Goal: Task Accomplishment & Management: Manage account settings

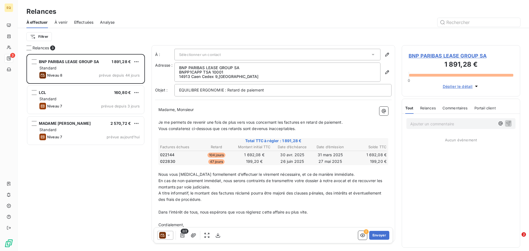
scroll to position [193, 114]
click at [456, 22] on input "text" at bounding box center [479, 22] width 83 height 9
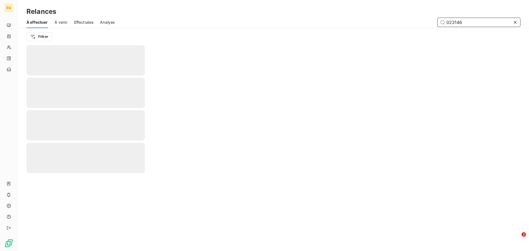
type input "023146"
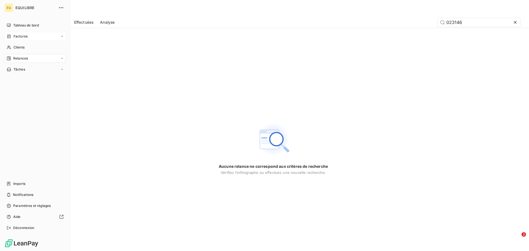
click at [19, 34] on span "Factures" at bounding box center [21, 36] width 14 height 5
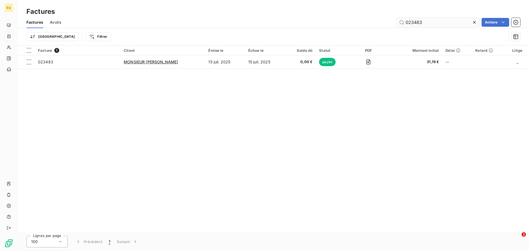
drag, startPoint x: 429, startPoint y: 23, endPoint x: 397, endPoint y: 23, distance: 32.5
click at [397, 23] on input "023483" at bounding box center [438, 22] width 83 height 9
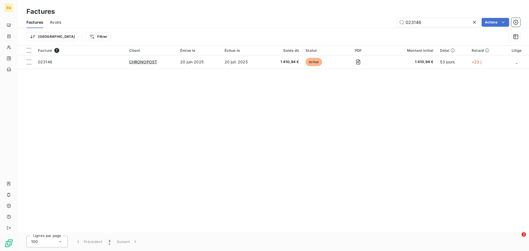
type input "023146"
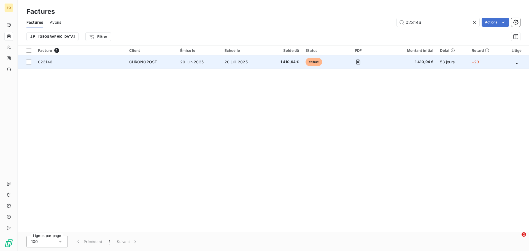
click at [194, 60] on td "20 juin 2025" at bounding box center [199, 61] width 44 height 13
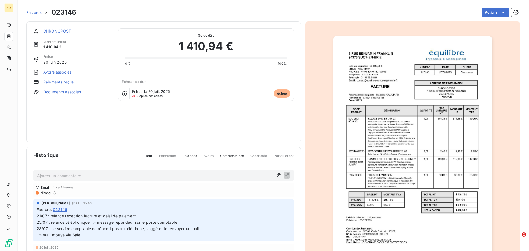
click at [65, 30] on link "CHRONOPOST" at bounding box center [57, 31] width 28 height 5
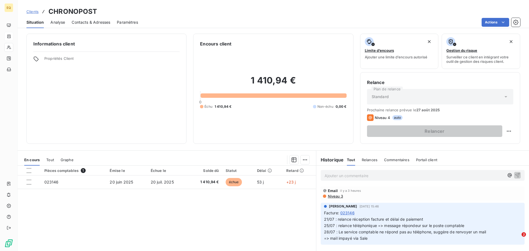
click at [333, 196] on span "Niveau 3" at bounding box center [336, 196] width 16 height 4
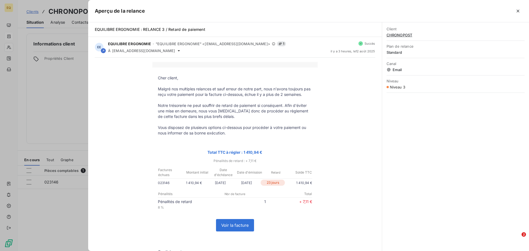
click at [46, 83] on div at bounding box center [264, 125] width 529 height 251
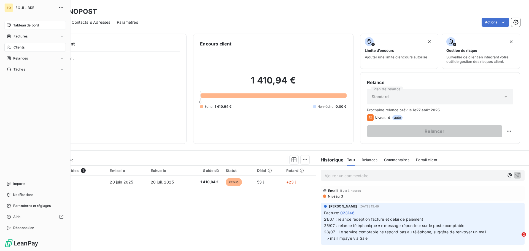
drag, startPoint x: 29, startPoint y: 36, endPoint x: 65, endPoint y: 27, distance: 36.5
click at [30, 36] on div "Factures" at bounding box center [34, 36] width 61 height 9
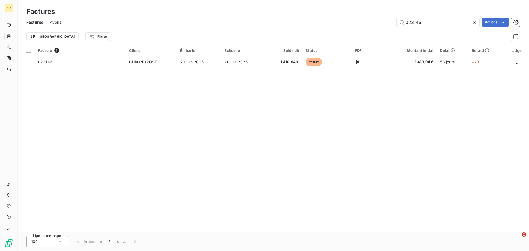
drag, startPoint x: 425, startPoint y: 22, endPoint x: 380, endPoint y: 17, distance: 45.0
click at [380, 17] on div "Factures Avoirs 023146 Actions" at bounding box center [274, 23] width 512 height 12
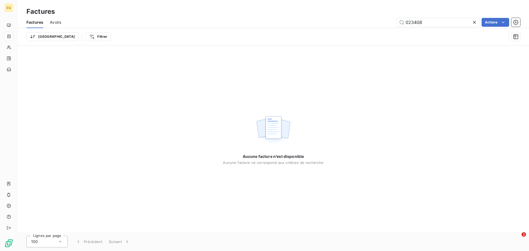
click at [37, 22] on span "Factures" at bounding box center [34, 23] width 17 height 6
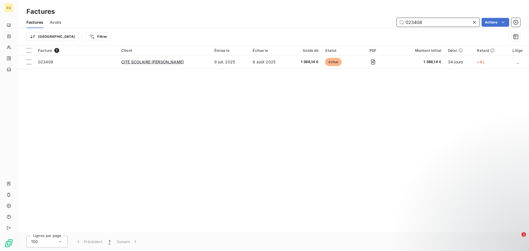
drag, startPoint x: 423, startPoint y: 20, endPoint x: 385, endPoint y: 22, distance: 38.4
click at [386, 20] on div "023408 Actions" at bounding box center [294, 22] width 453 height 9
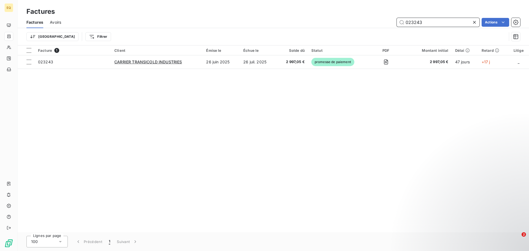
type input "023243"
click at [325, 3] on div "Factures Factures Avoirs 023243 Actions Trier Filtrer" at bounding box center [274, 22] width 512 height 45
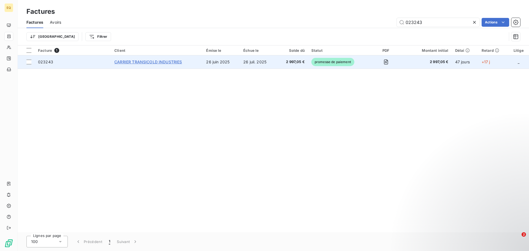
click at [176, 60] on span "CARRIER TRANSICOLD INDUSTRIES" at bounding box center [148, 62] width 68 height 5
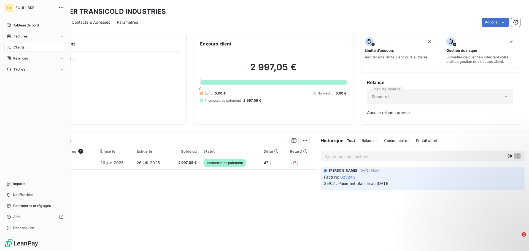
drag, startPoint x: 16, startPoint y: 36, endPoint x: 32, endPoint y: 36, distance: 16.5
click at [16, 36] on span "Factures" at bounding box center [21, 36] width 14 height 5
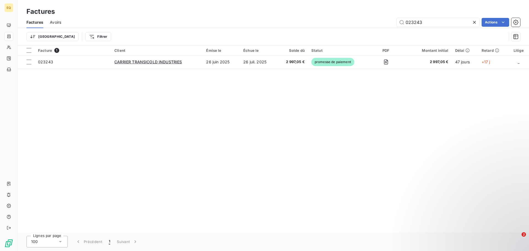
drag, startPoint x: 428, startPoint y: 22, endPoint x: 386, endPoint y: 17, distance: 42.8
click at [386, 17] on div "Factures Avoirs 023243 Actions" at bounding box center [274, 23] width 512 height 12
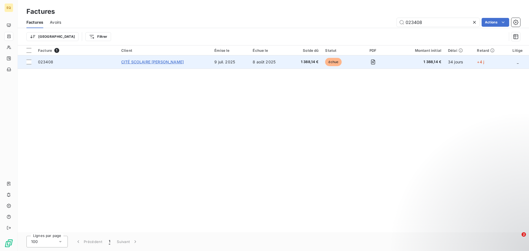
type input "023408"
click at [164, 60] on span "CITÉ SCOLAIRE [PERSON_NAME]" at bounding box center [152, 62] width 63 height 5
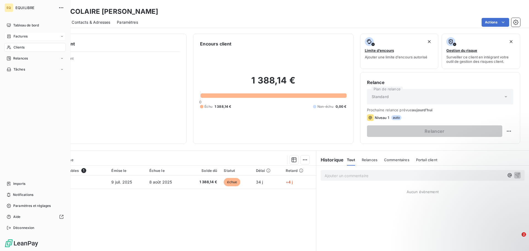
click at [21, 35] on span "Factures" at bounding box center [21, 36] width 14 height 5
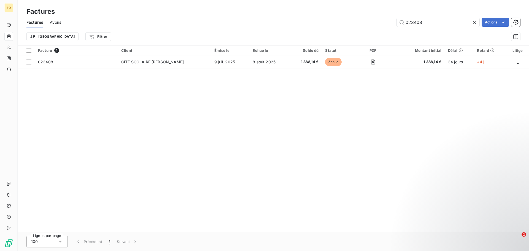
drag, startPoint x: 429, startPoint y: 23, endPoint x: 385, endPoint y: 20, distance: 44.5
click at [385, 20] on div "023408 Actions" at bounding box center [294, 22] width 453 height 9
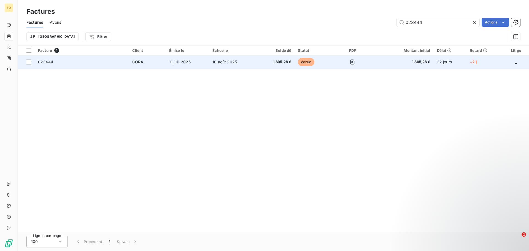
type input "023444"
click at [214, 60] on td "10 août 2025" at bounding box center [232, 61] width 47 height 13
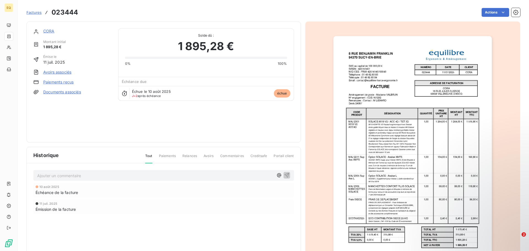
click at [50, 31] on link "CORA" at bounding box center [48, 31] width 11 height 5
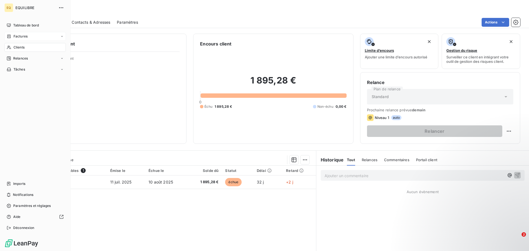
click at [14, 34] on span "Factures" at bounding box center [21, 36] width 14 height 5
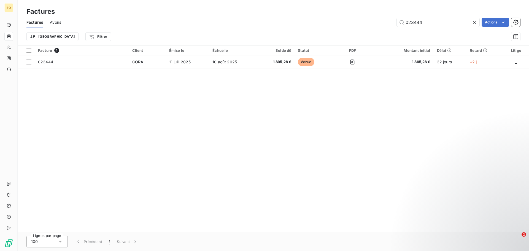
drag, startPoint x: 421, startPoint y: 22, endPoint x: 392, endPoint y: 18, distance: 29.4
click at [392, 18] on div "023444 Actions" at bounding box center [294, 22] width 453 height 9
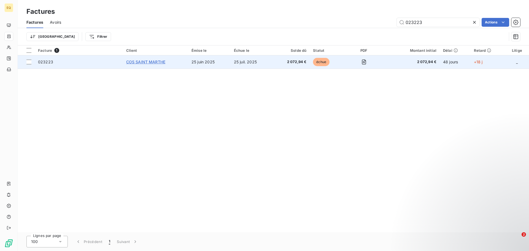
type input "023223"
click at [147, 61] on span "COS SAINT MARTHE" at bounding box center [145, 62] width 39 height 5
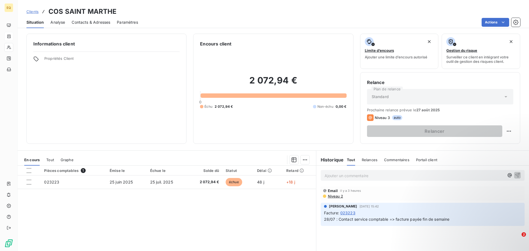
click at [402, 234] on div "Ajouter un commentaire ﻿ Email il y a 3 heures Niveau 2 [PERSON_NAME] [DATE] 15…" at bounding box center [423, 227] width 213 height 123
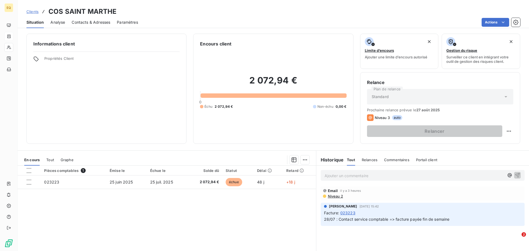
click at [331, 176] on p "Ajouter un commentaire ﻿" at bounding box center [415, 175] width 180 height 7
click at [325, 175] on span "le service comptable est fermé jusqu'au 24/08" at bounding box center [368, 175] width 86 height 5
click at [415, 176] on p "Le service comptable est fermé jusqu'au 24/08" at bounding box center [415, 175] width 180 height 6
click at [515, 174] on icon "button" at bounding box center [518, 175] width 6 height 6
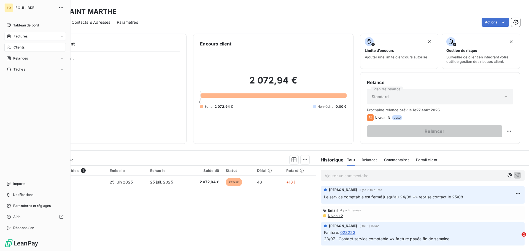
click at [20, 35] on span "Factures" at bounding box center [21, 36] width 14 height 5
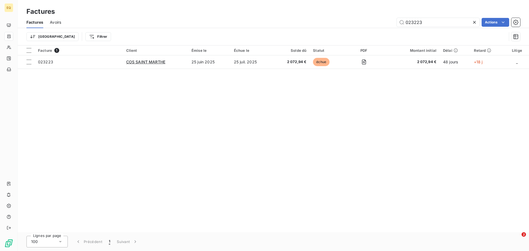
drag, startPoint x: 423, startPoint y: 23, endPoint x: 393, endPoint y: 23, distance: 29.5
click at [393, 23] on div "023223 Actions" at bounding box center [294, 22] width 453 height 9
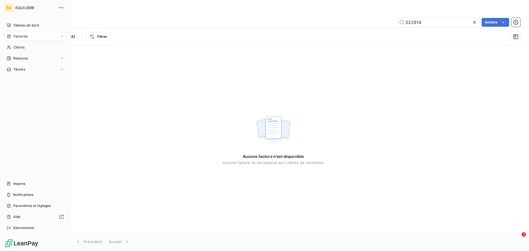
click at [17, 35] on span "Factures" at bounding box center [21, 36] width 14 height 5
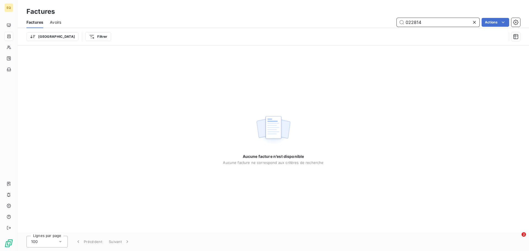
drag, startPoint x: 430, startPoint y: 23, endPoint x: 381, endPoint y: 20, distance: 48.9
click at [381, 20] on div "022814 Actions" at bounding box center [294, 22] width 453 height 9
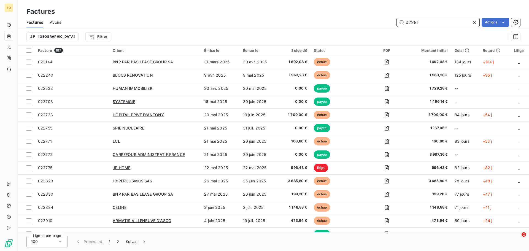
type input "022814"
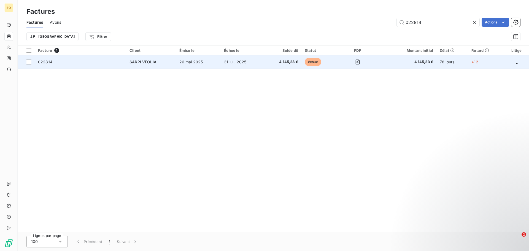
click at [189, 60] on td "26 mai 2025" at bounding box center [198, 61] width 45 height 13
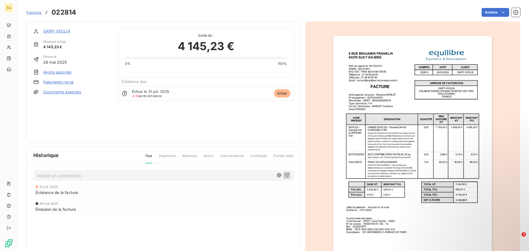
click at [63, 30] on link "SARPI VEOLIA" at bounding box center [56, 31] width 27 height 5
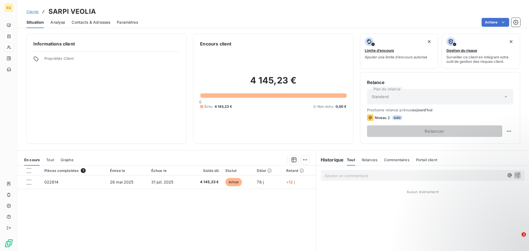
click at [80, 22] on span "Contacts & Adresses" at bounding box center [91, 23] width 39 height 6
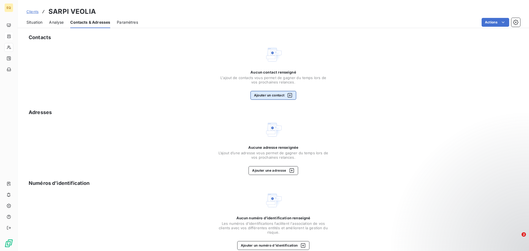
click at [266, 95] on button "Ajouter un contact" at bounding box center [274, 95] width 46 height 9
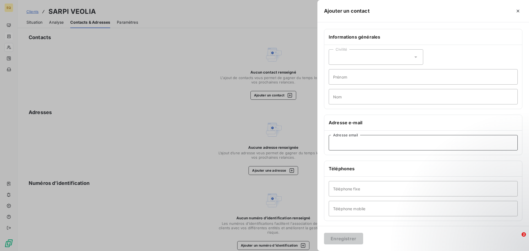
paste input "[EMAIL_ADDRESS][DOMAIN_NAME]"
type input "[EMAIL_ADDRESS][DOMAIN_NAME]"
click at [411, 121] on h6 "Adresse e-mail" at bounding box center [423, 122] width 189 height 7
click at [379, 241] on div "Enregistrer" at bounding box center [424, 238] width 212 height 25
click at [396, 240] on div "Enregistrer" at bounding box center [424, 238] width 212 height 25
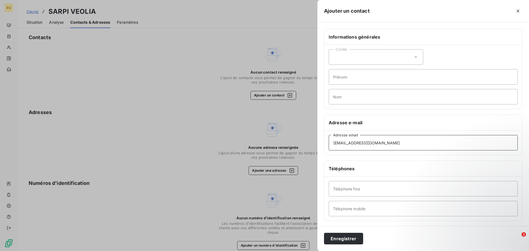
click at [443, 143] on input "[EMAIL_ADDRESS][DOMAIN_NAME]" at bounding box center [423, 142] width 189 height 15
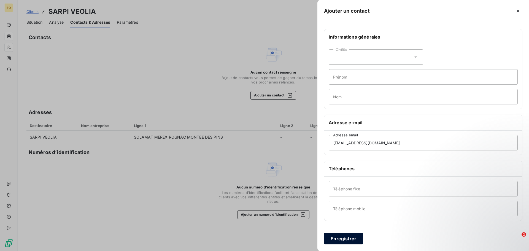
click at [338, 237] on button "Enregistrer" at bounding box center [343, 239] width 39 height 12
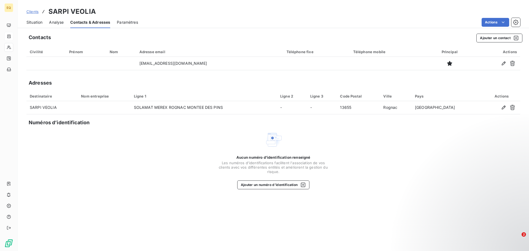
click at [31, 22] on span "Situation" at bounding box center [34, 23] width 16 height 6
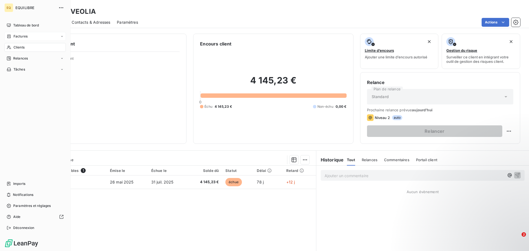
drag, startPoint x: 21, startPoint y: 37, endPoint x: 43, endPoint y: 38, distance: 21.8
click at [22, 37] on span "Factures" at bounding box center [21, 36] width 14 height 5
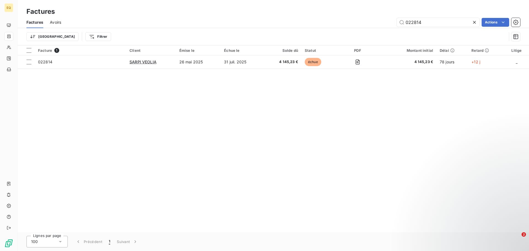
drag, startPoint x: 423, startPoint y: 22, endPoint x: 391, endPoint y: 18, distance: 32.3
click at [390, 17] on div "Factures Avoirs 022814 Actions" at bounding box center [274, 23] width 512 height 12
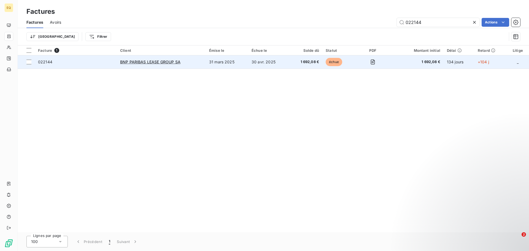
type input "022144"
click at [231, 59] on td "31 mars 2025" at bounding box center [227, 61] width 42 height 13
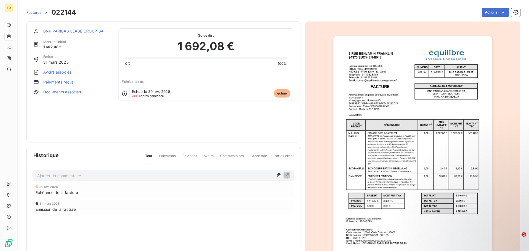
click at [58, 30] on link "BNP PARIBAS LEASE GROUP SA" at bounding box center [73, 31] width 60 height 5
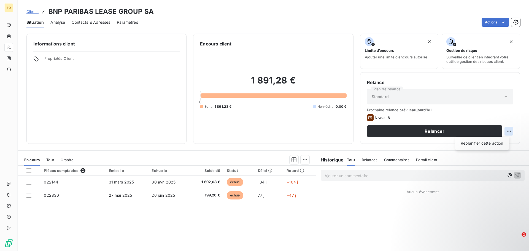
click at [504, 130] on html "EQ Clients BNP PARIBAS LEASE GROUP SA Situation Analyse Contacts & Adresses Par…" at bounding box center [264, 125] width 529 height 251
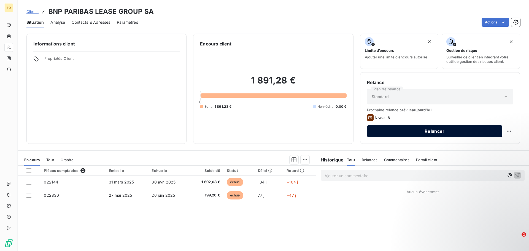
click at [424, 131] on button "Relancer" at bounding box center [434, 131] width 135 height 12
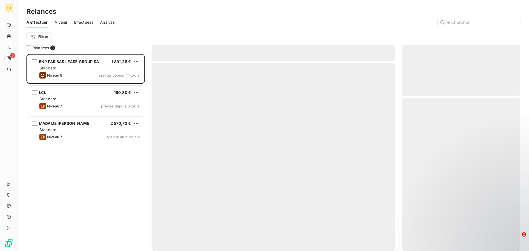
scroll to position [193, 114]
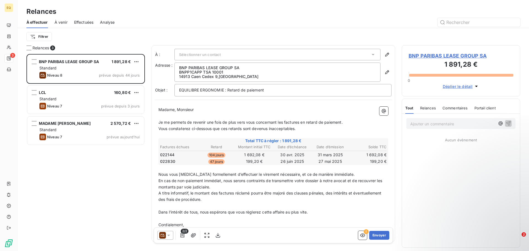
click at [365, 54] on div "Sélectionner un contact" at bounding box center [278, 55] width 206 height 12
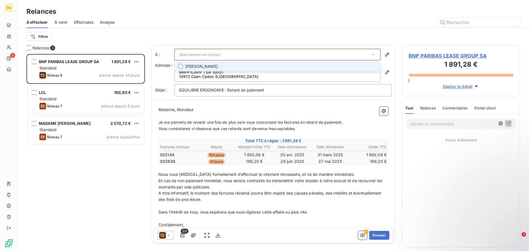
click at [209, 66] on span "[PERSON_NAME]" at bounding box center [202, 67] width 32 height 6
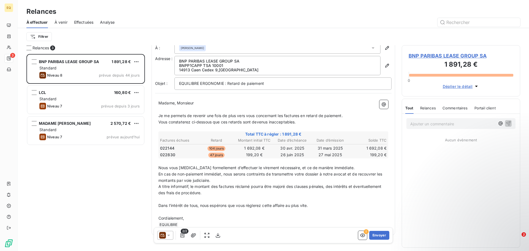
scroll to position [17, 0]
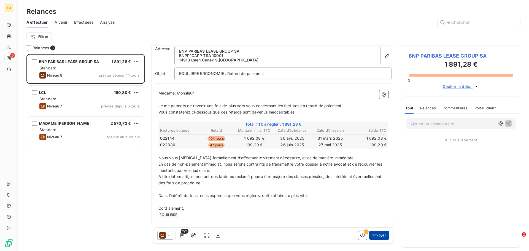
click at [374, 235] on button "Envoyer" at bounding box center [380, 235] width 20 height 9
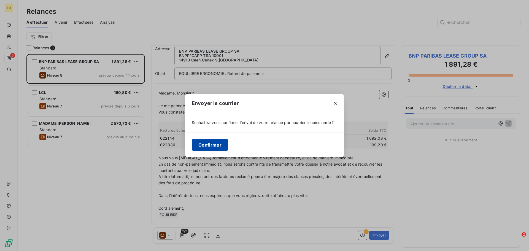
click at [205, 146] on button "Confirmer" at bounding box center [210, 145] width 36 height 12
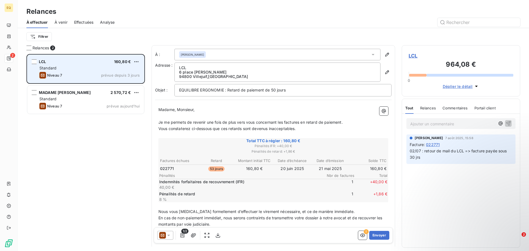
click at [81, 69] on div "Standard" at bounding box center [89, 68] width 100 height 6
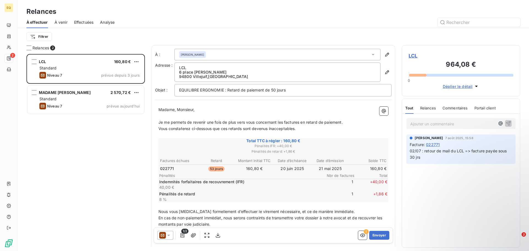
click at [372, 55] on icon at bounding box center [373, 54] width 3 height 1
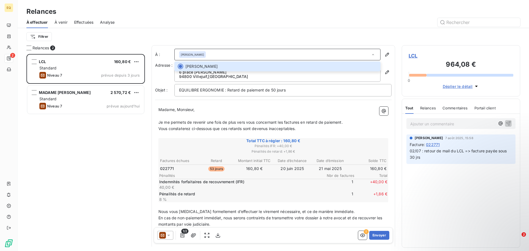
click at [269, 15] on div "Relances" at bounding box center [274, 12] width 512 height 10
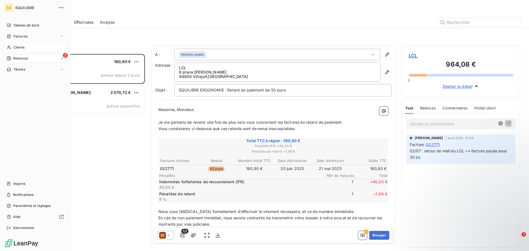
click at [30, 45] on div "Clients" at bounding box center [34, 47] width 61 height 9
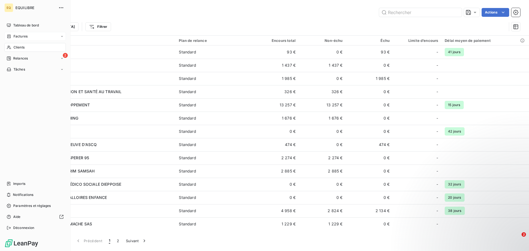
click at [18, 36] on span "Factures" at bounding box center [21, 36] width 14 height 5
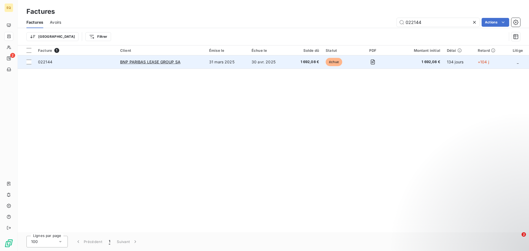
click at [183, 61] on div "BNP PARIBAS LEASE GROUP SA" at bounding box center [161, 62] width 82 height 6
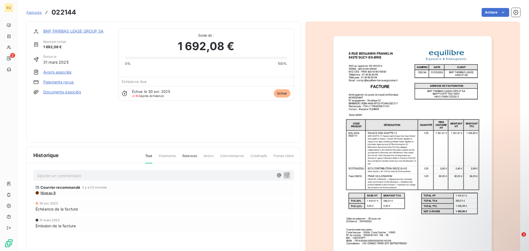
click at [77, 31] on link "BNP PARIBAS LEASE GROUP SA" at bounding box center [73, 31] width 60 height 5
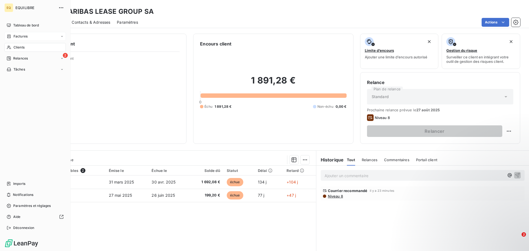
click at [17, 34] on span "Factures" at bounding box center [21, 36] width 14 height 5
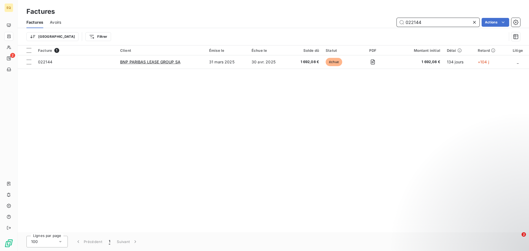
drag, startPoint x: 435, startPoint y: 24, endPoint x: 388, endPoint y: 16, distance: 48.4
click at [388, 16] on div "Factures Factures Avoirs 022144 Actions Trier Filtrer" at bounding box center [274, 22] width 512 height 45
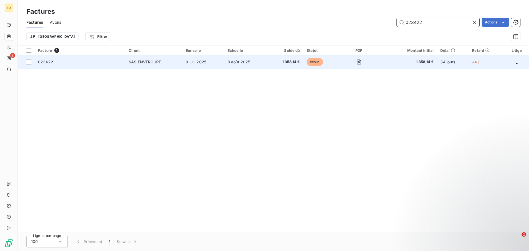
type input "023422"
click at [244, 61] on td "8 août 2025" at bounding box center [245, 61] width 43 height 13
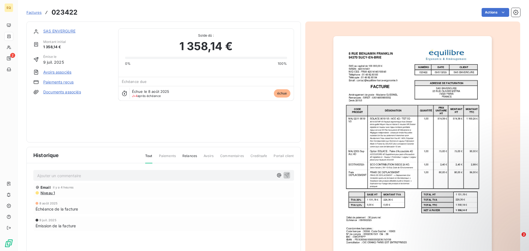
click at [60, 91] on link "Documents associés" at bounding box center [62, 92] width 38 height 6
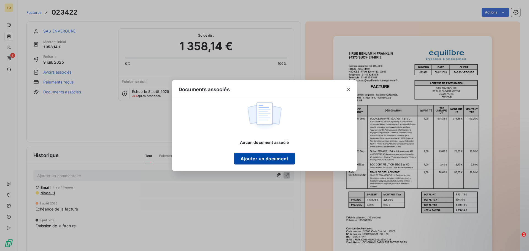
click at [248, 159] on button "Ajouter un document" at bounding box center [264, 159] width 61 height 12
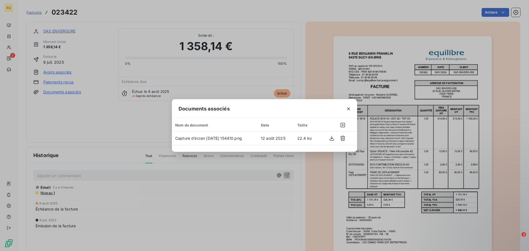
click at [349, 107] on icon "button" at bounding box center [349, 109] width 6 height 6
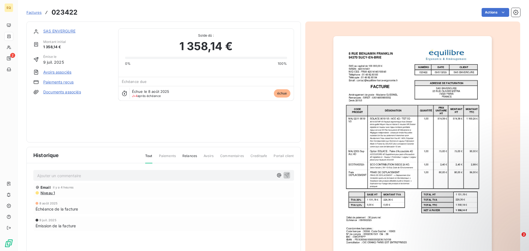
click at [61, 93] on link "Documents associés" at bounding box center [62, 92] width 38 height 6
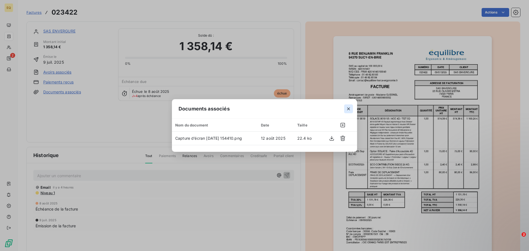
click at [348, 107] on icon "button" at bounding box center [349, 109] width 6 height 6
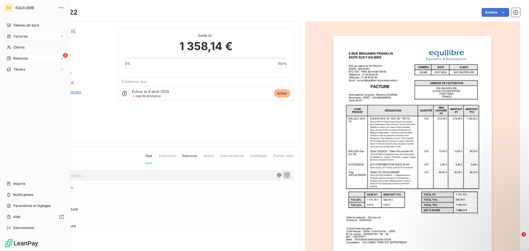
click at [15, 57] on span "Relances" at bounding box center [20, 58] width 15 height 5
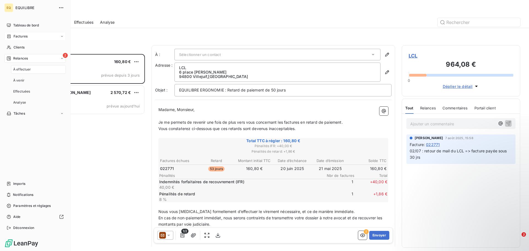
scroll to position [193, 114]
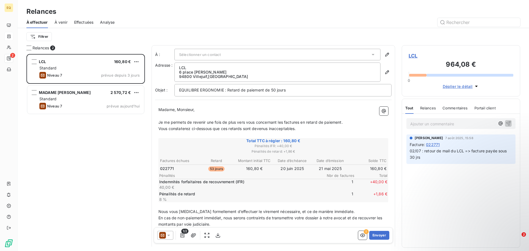
click at [221, 52] on span "Sélectionner un contact" at bounding box center [200, 54] width 42 height 4
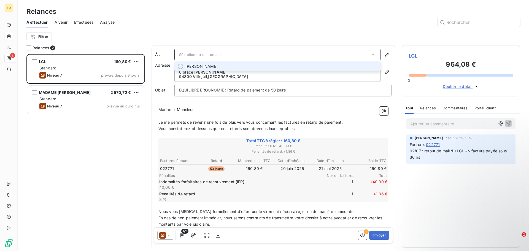
click at [180, 66] on div at bounding box center [181, 67] width 6 height 6
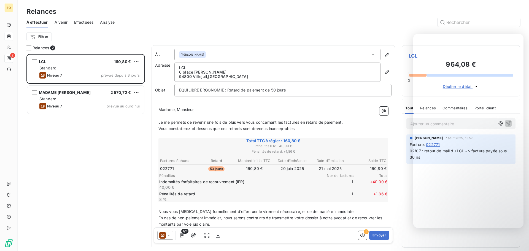
click at [342, 14] on div "Relances" at bounding box center [274, 12] width 512 height 10
drag, startPoint x: 387, startPoint y: 31, endPoint x: 394, endPoint y: 40, distance: 11.3
click at [387, 32] on div "Filtrer" at bounding box center [273, 36] width 494 height 17
click at [470, 237] on div "Ajouter un commentaire ﻿ [PERSON_NAME] [DATE] 15:58 Facture : 022771 02/07 : re…" at bounding box center [461, 181] width 118 height 134
click at [462, 242] on div "Ajouter un commentaire ﻿ [PERSON_NAME] [DATE] 15:58 Facture : 022771 02/07 : re…" at bounding box center [461, 181] width 118 height 134
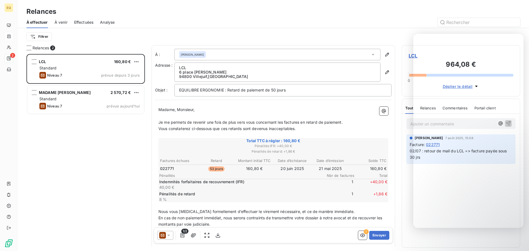
click at [339, 26] on div at bounding box center [320, 22] width 399 height 9
click at [398, 9] on div "Relances" at bounding box center [274, 12] width 512 height 10
click at [390, 33] on div "Filtrer" at bounding box center [273, 36] width 494 height 10
click at [381, 10] on div "Relances" at bounding box center [274, 12] width 512 height 10
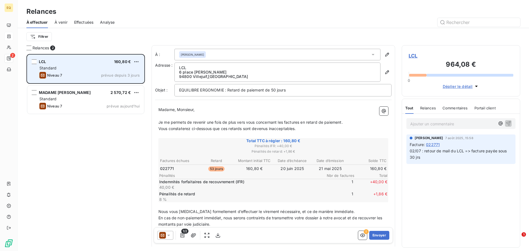
click at [78, 69] on div "Standard" at bounding box center [89, 68] width 100 height 6
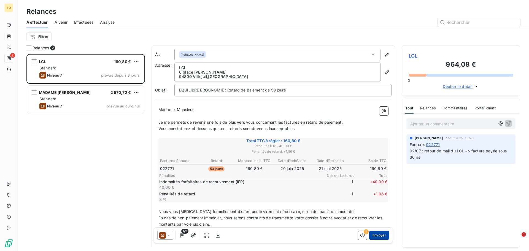
click at [375, 234] on button "Envoyer" at bounding box center [380, 235] width 20 height 9
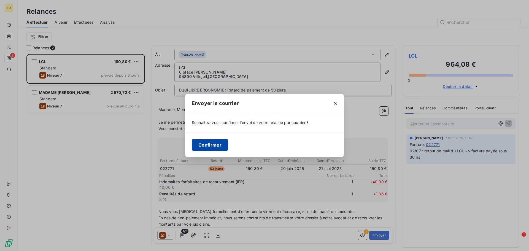
click at [202, 143] on button "Confirmer" at bounding box center [210, 145] width 36 height 12
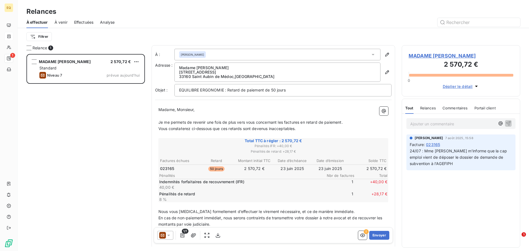
click at [62, 21] on span "À venir" at bounding box center [61, 23] width 13 height 6
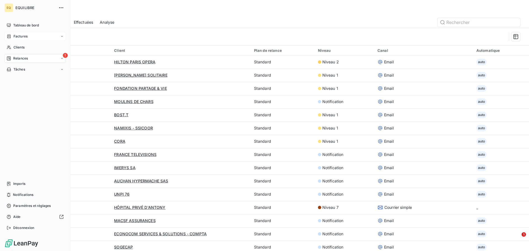
click at [25, 35] on span "Factures" at bounding box center [21, 36] width 14 height 5
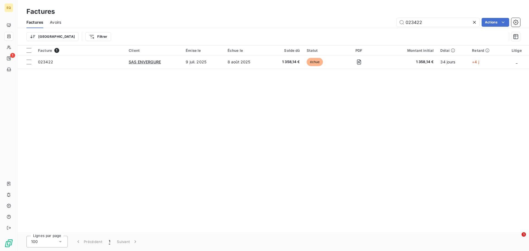
drag, startPoint x: 425, startPoint y: 23, endPoint x: 394, endPoint y: 20, distance: 31.8
click at [394, 20] on div "023422 Actions" at bounding box center [294, 22] width 453 height 9
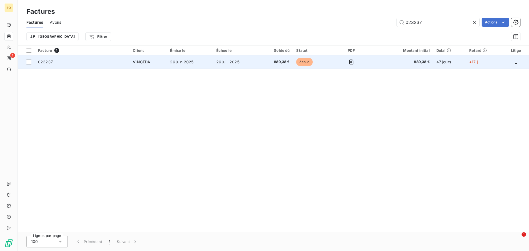
type input "023237"
click at [247, 59] on td "26 juil. 2025" at bounding box center [236, 61] width 46 height 13
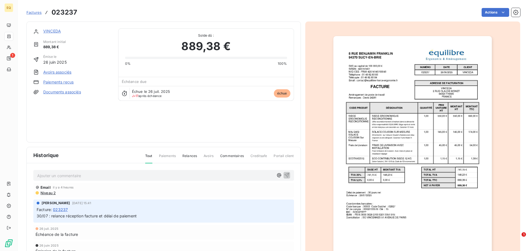
click at [52, 30] on link "VINCEDA" at bounding box center [52, 31] width 18 height 5
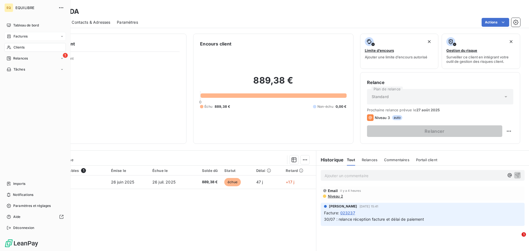
click at [26, 34] on span "Factures" at bounding box center [21, 36] width 14 height 5
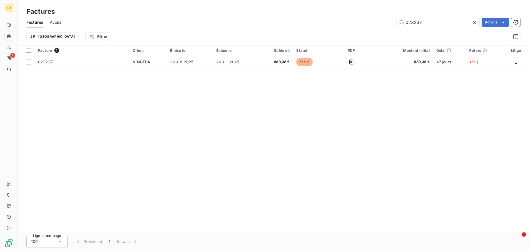
drag, startPoint x: 429, startPoint y: 22, endPoint x: 381, endPoint y: 16, distance: 49.1
click at [381, 16] on div "Factures Factures Avoirs 023237 Actions Trier Filtrer" at bounding box center [274, 22] width 512 height 45
type input "023434"
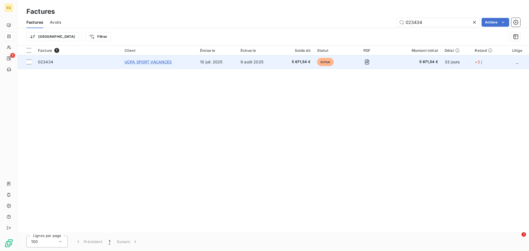
click at [168, 61] on span "UCPA SPORT VACANCES" at bounding box center [148, 62] width 47 height 5
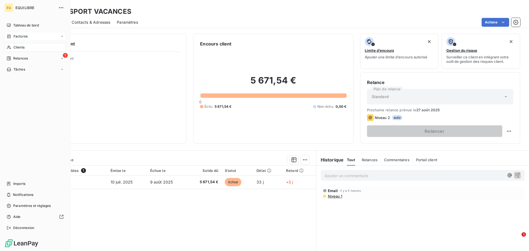
click at [22, 34] on span "Factures" at bounding box center [21, 36] width 14 height 5
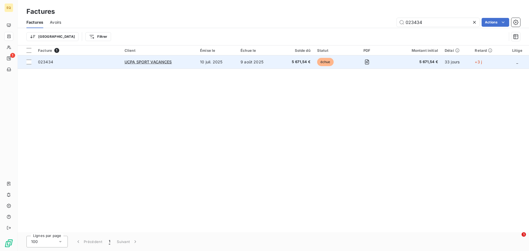
click at [219, 62] on td "10 juil. 2025" at bounding box center [217, 61] width 41 height 13
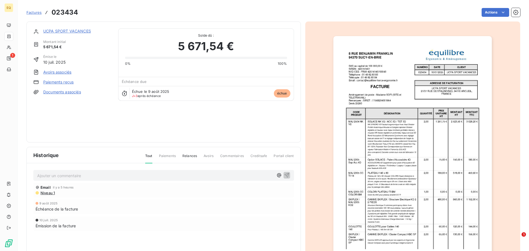
click at [62, 92] on link "Documents associés" at bounding box center [62, 92] width 38 height 6
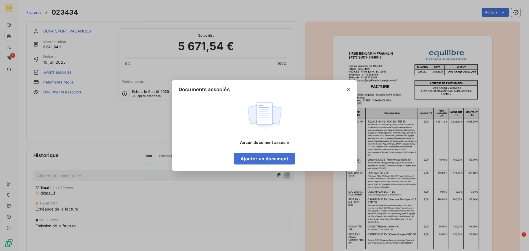
click at [348, 87] on icon "button" at bounding box center [349, 90] width 6 height 6
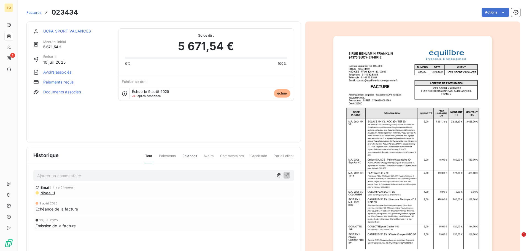
click at [59, 92] on link "Documents associés" at bounding box center [62, 92] width 38 height 6
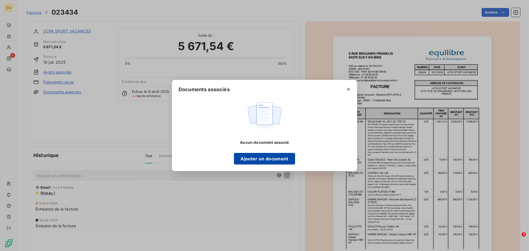
click at [260, 158] on button "Ajouter un document" at bounding box center [264, 159] width 61 height 12
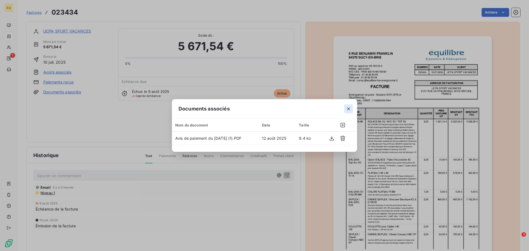
click at [348, 107] on icon "button" at bounding box center [349, 109] width 6 height 6
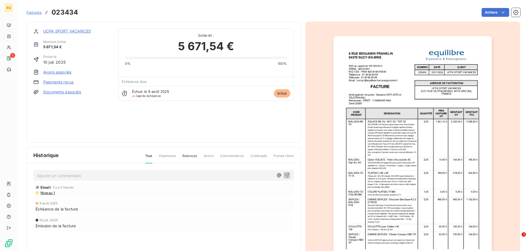
click at [67, 29] on link "UCPA SPORT VACANCES" at bounding box center [67, 31] width 48 height 5
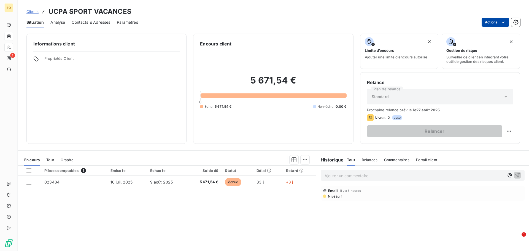
click at [491, 20] on html "EQ 1 Clients UCPA SPORT VACANCES Situation Analyse Contacts & Adresses Paramètr…" at bounding box center [264, 125] width 529 height 251
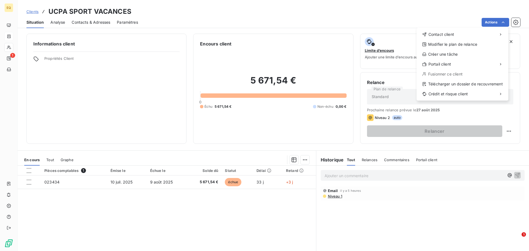
click at [254, 12] on html "EQ 1 Clients UCPA SPORT VACANCES Situation Analyse Contacts & Adresses Paramètr…" at bounding box center [264, 125] width 529 height 251
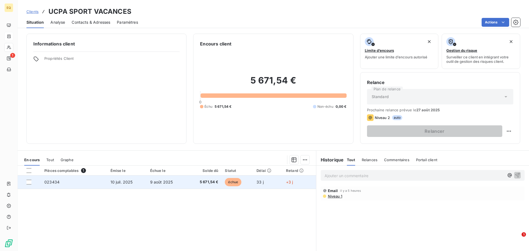
click at [234, 182] on span "échue" at bounding box center [233, 182] width 17 height 8
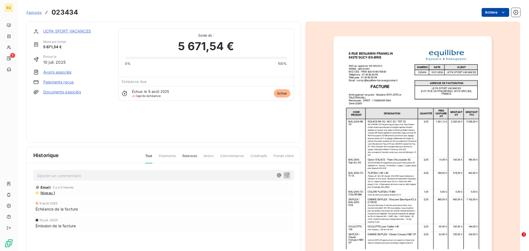
click at [487, 11] on html "EQ 1 Factures 023434 Actions UCPA SPORT VACANCES Montant initial 5 671,54 € Émi…" at bounding box center [264, 125] width 529 height 251
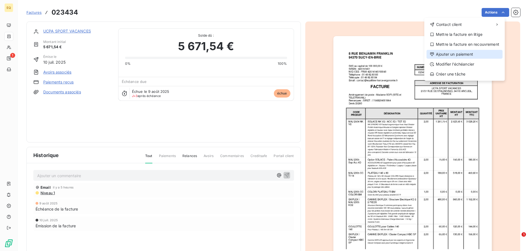
click at [451, 53] on div "Ajouter un paiement" at bounding box center [465, 54] width 76 height 9
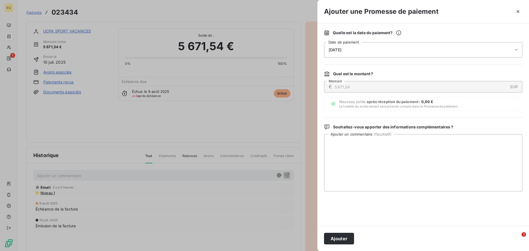
click at [517, 10] on icon "button" at bounding box center [519, 12] width 6 height 6
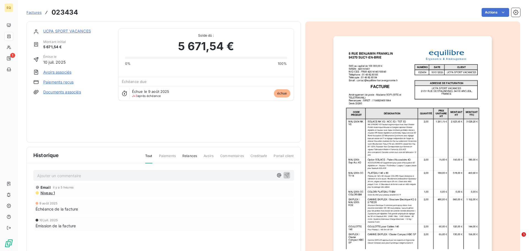
click at [53, 29] on link "UCPA SPORT VACANCES" at bounding box center [67, 31] width 48 height 5
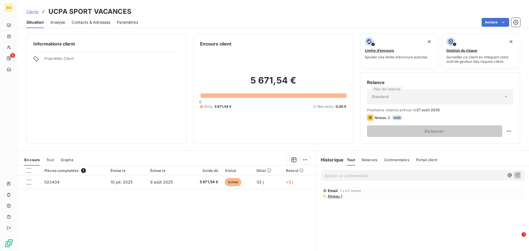
click at [336, 176] on p "Ajouter un commentaire ﻿" at bounding box center [415, 175] width 180 height 7
click at [516, 175] on icon "button" at bounding box center [518, 175] width 5 height 5
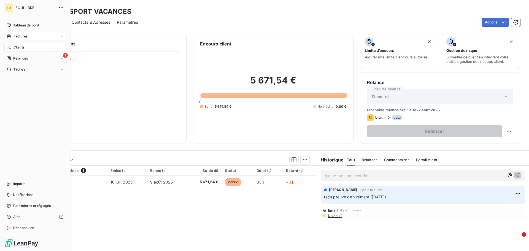
click at [17, 34] on span "Factures" at bounding box center [21, 36] width 14 height 5
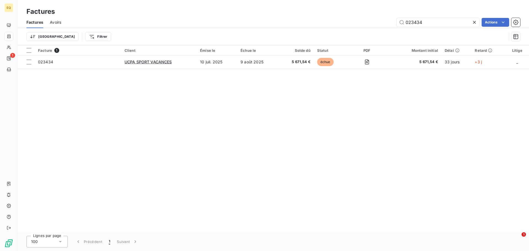
drag, startPoint x: 426, startPoint y: 21, endPoint x: 375, endPoint y: 13, distance: 52.2
click at [376, 13] on div "Factures Factures Avoirs 023434 Actions Trier Filtrer" at bounding box center [274, 22] width 512 height 45
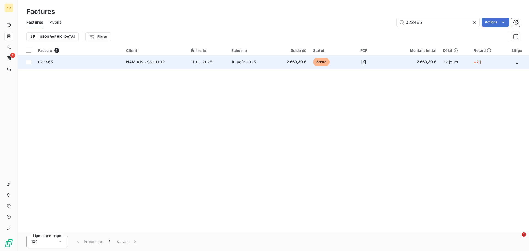
type input "023465"
click at [239, 61] on td "10 août 2025" at bounding box center [250, 61] width 44 height 13
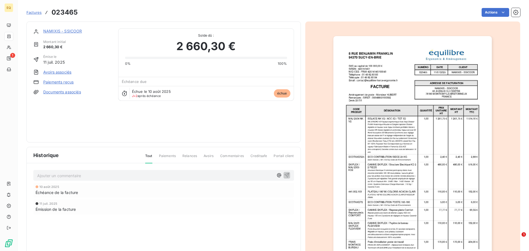
click at [73, 30] on link "NAMIXIS - SSICOOR" at bounding box center [62, 31] width 39 height 5
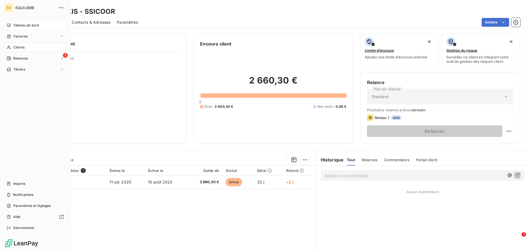
drag, startPoint x: 22, startPoint y: 36, endPoint x: 50, endPoint y: 30, distance: 29.0
click at [22, 36] on span "Factures" at bounding box center [21, 36] width 14 height 5
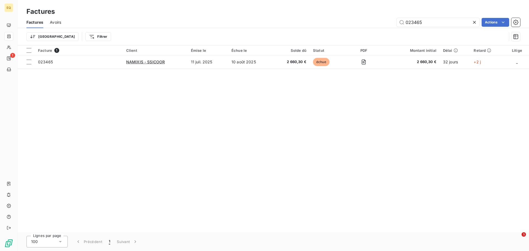
drag, startPoint x: 430, startPoint y: 24, endPoint x: 379, endPoint y: 22, distance: 50.5
click at [379, 22] on div "023465 Actions" at bounding box center [294, 22] width 453 height 9
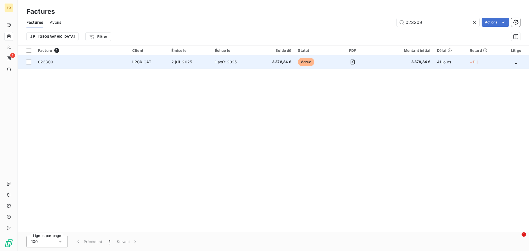
type input "023309"
click at [180, 61] on td "2 juil. 2025" at bounding box center [190, 61] width 44 height 13
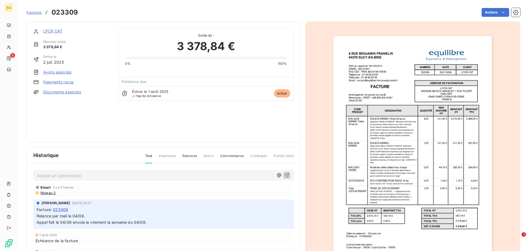
click at [50, 30] on link "LPCR CAT" at bounding box center [52, 31] width 19 height 5
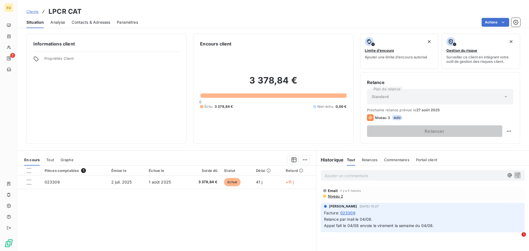
click at [94, 22] on span "Contacts & Adresses" at bounding box center [91, 23] width 39 height 6
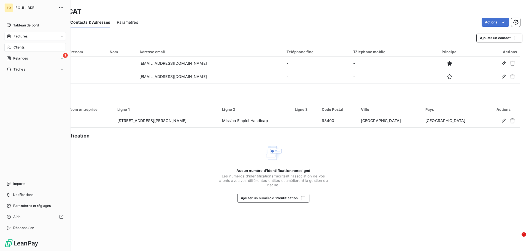
drag, startPoint x: 20, startPoint y: 35, endPoint x: 55, endPoint y: 36, distance: 35.9
click at [20, 35] on span "Factures" at bounding box center [21, 36] width 14 height 5
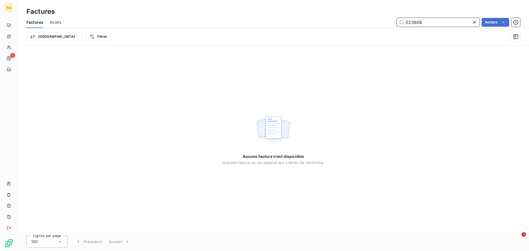
drag, startPoint x: 430, startPoint y: 23, endPoint x: 368, endPoint y: 19, distance: 62.4
click at [370, 15] on div "Factures Factures Avoirs 023808 Actions Trier Filtrer" at bounding box center [274, 22] width 512 height 45
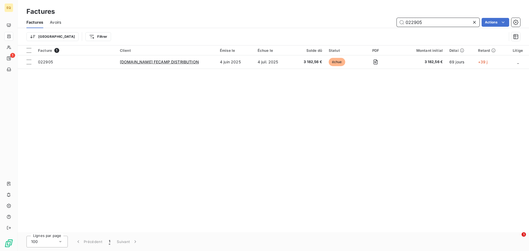
drag, startPoint x: 426, startPoint y: 23, endPoint x: 401, endPoint y: 22, distance: 25.7
click at [401, 22] on input "022905" at bounding box center [438, 22] width 83 height 9
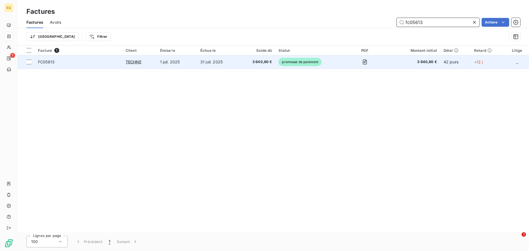
type input "fc05613"
click at [290, 61] on span "promesse de paiement" at bounding box center [300, 62] width 43 height 8
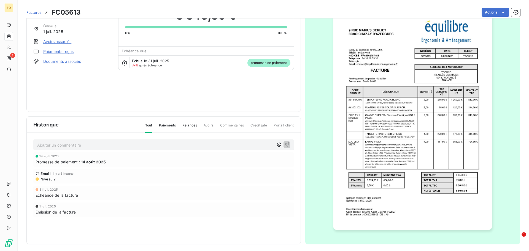
scroll to position [33, 0]
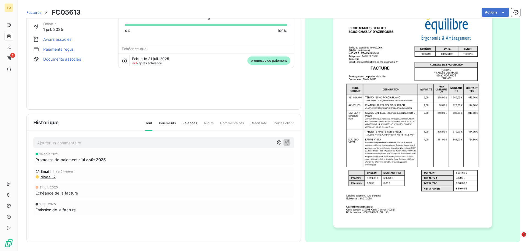
click at [62, 59] on link "Documents associés" at bounding box center [62, 60] width 38 height 6
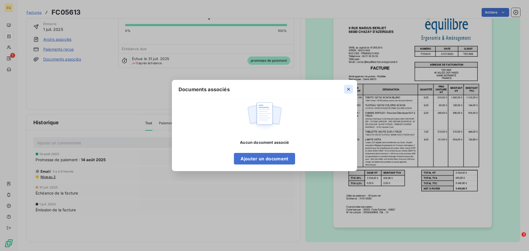
click at [352, 87] on button "button" at bounding box center [348, 89] width 9 height 9
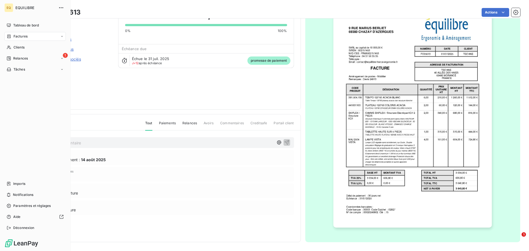
click at [18, 35] on span "Factures" at bounding box center [21, 36] width 14 height 5
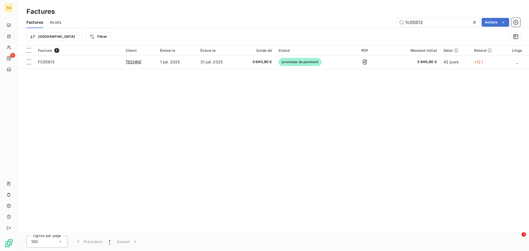
drag, startPoint x: 438, startPoint y: 24, endPoint x: 390, endPoint y: 21, distance: 48.1
click at [390, 21] on div "fc05613 Actions" at bounding box center [294, 22] width 453 height 9
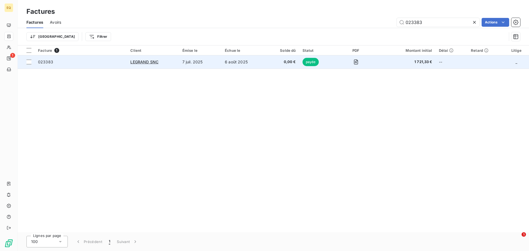
type input "023383"
click at [270, 62] on span "0,00 €" at bounding box center [282, 62] width 27 height 6
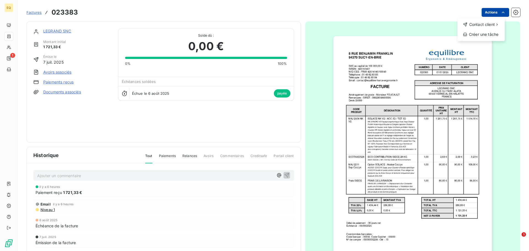
click at [495, 11] on html "EQ 1 Factures 023383 Actions Contact client Créer une tâche LEGRAND SNC Montant…" at bounding box center [264, 125] width 529 height 251
click at [433, 8] on html "EQ 1 Factures 023383 Actions LEGRAND SNC Montant initial 1 721,33 € Émise le [D…" at bounding box center [264, 125] width 529 height 251
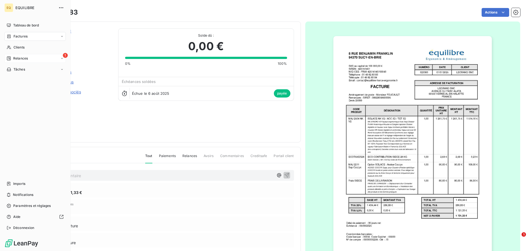
click at [29, 56] on div "1 Relances" at bounding box center [34, 58] width 61 height 9
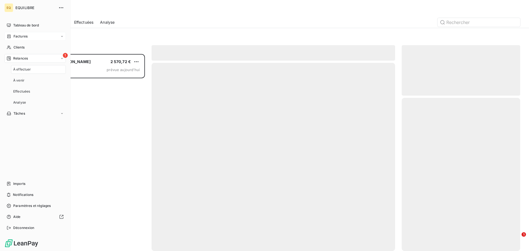
scroll to position [193, 114]
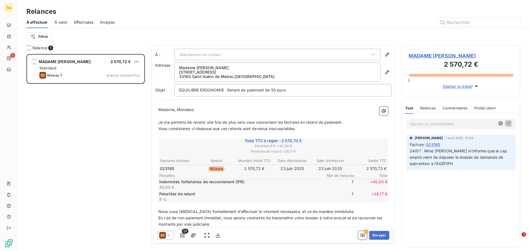
drag, startPoint x: 334, startPoint y: 11, endPoint x: 276, endPoint y: 19, distance: 58.2
click at [334, 11] on div "Relances" at bounding box center [274, 12] width 512 height 10
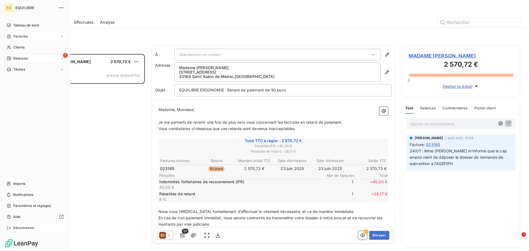
click at [17, 227] on span "Déconnexion" at bounding box center [23, 228] width 21 height 5
